Goal: Find specific page/section: Find specific page/section

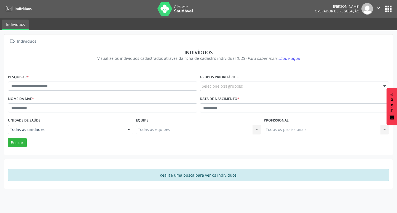
click at [119, 92] on div "Pesquisar *" at bounding box center [103, 84] width 192 height 22
click at [121, 87] on input "text" at bounding box center [102, 86] width 189 height 9
type input "**********"
click at [8, 138] on button "Buscar" at bounding box center [17, 142] width 19 height 9
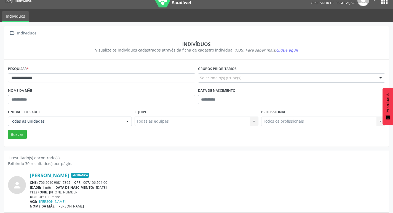
scroll to position [12, 0]
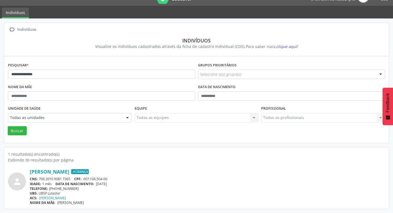
drag, startPoint x: 40, startPoint y: 178, endPoint x: 76, endPoint y: 177, distance: 35.9
click at [76, 177] on div "CNS: 706 2010 9081 7365 CPF: 007.106.504-00" at bounding box center [207, 179] width 355 height 5
copy div "706 2010 9081 7365"
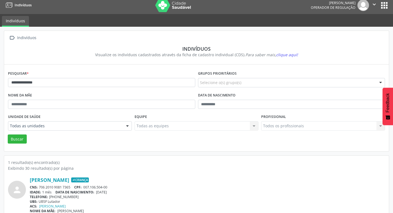
scroll to position [0, 0]
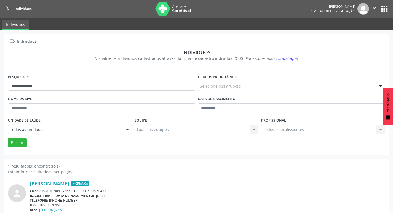
copy div "706 2010 9081 7365"
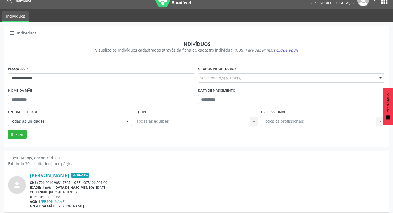
scroll to position [12, 0]
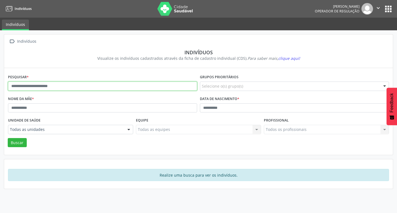
click at [117, 82] on input "text" at bounding box center [102, 86] width 189 height 9
paste input "**********"
type input "**********"
click at [389, 7] on button "apps" at bounding box center [389, 9] width 10 height 10
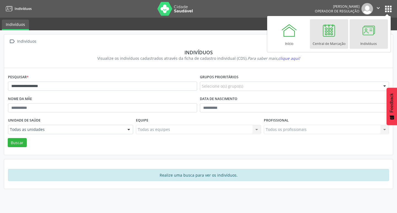
click at [337, 33] on link "Central de Marcação" at bounding box center [329, 34] width 38 height 30
